Goal: Download file/media

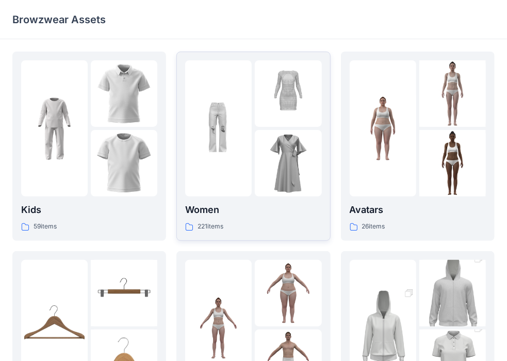
click at [248, 173] on div at bounding box center [218, 128] width 67 height 136
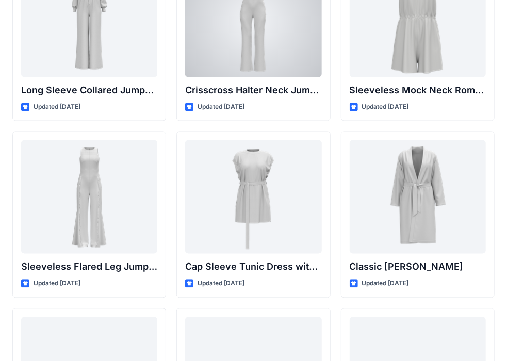
scroll to position [2260, 0]
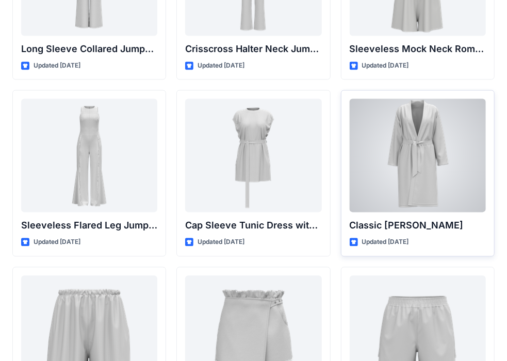
click at [410, 148] on div at bounding box center [418, 156] width 136 height 114
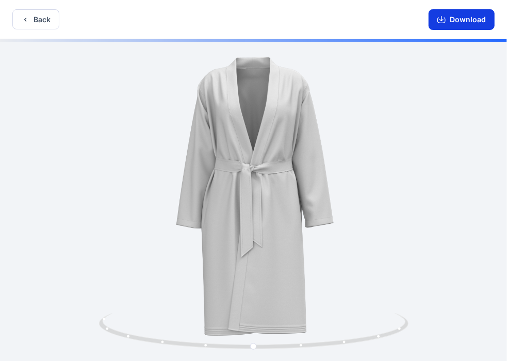
click at [442, 16] on icon "button" at bounding box center [442, 19] width 8 height 8
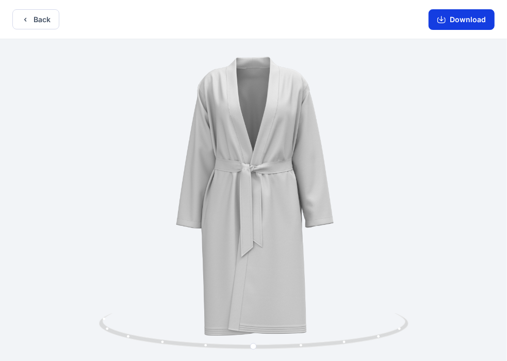
click at [472, 21] on button "Download" at bounding box center [462, 19] width 66 height 21
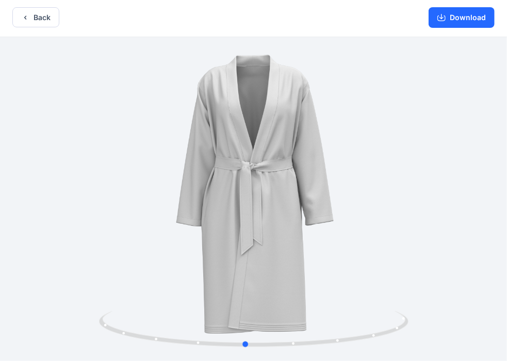
drag, startPoint x: 409, startPoint y: 146, endPoint x: 395, endPoint y: 166, distance: 24.2
click at [393, 182] on div at bounding box center [253, 199] width 507 height 324
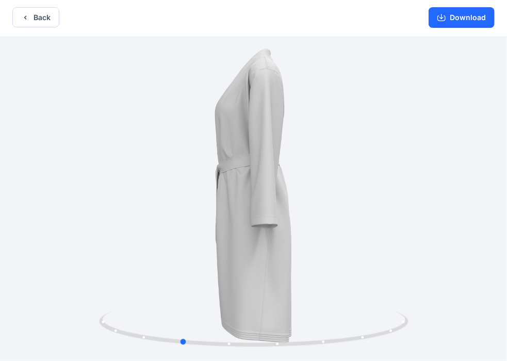
drag, startPoint x: 308, startPoint y: 181, endPoint x: 260, endPoint y: 182, distance: 47.5
click at [260, 182] on div at bounding box center [253, 199] width 507 height 324
